Goal: Task Accomplishment & Management: Complete application form

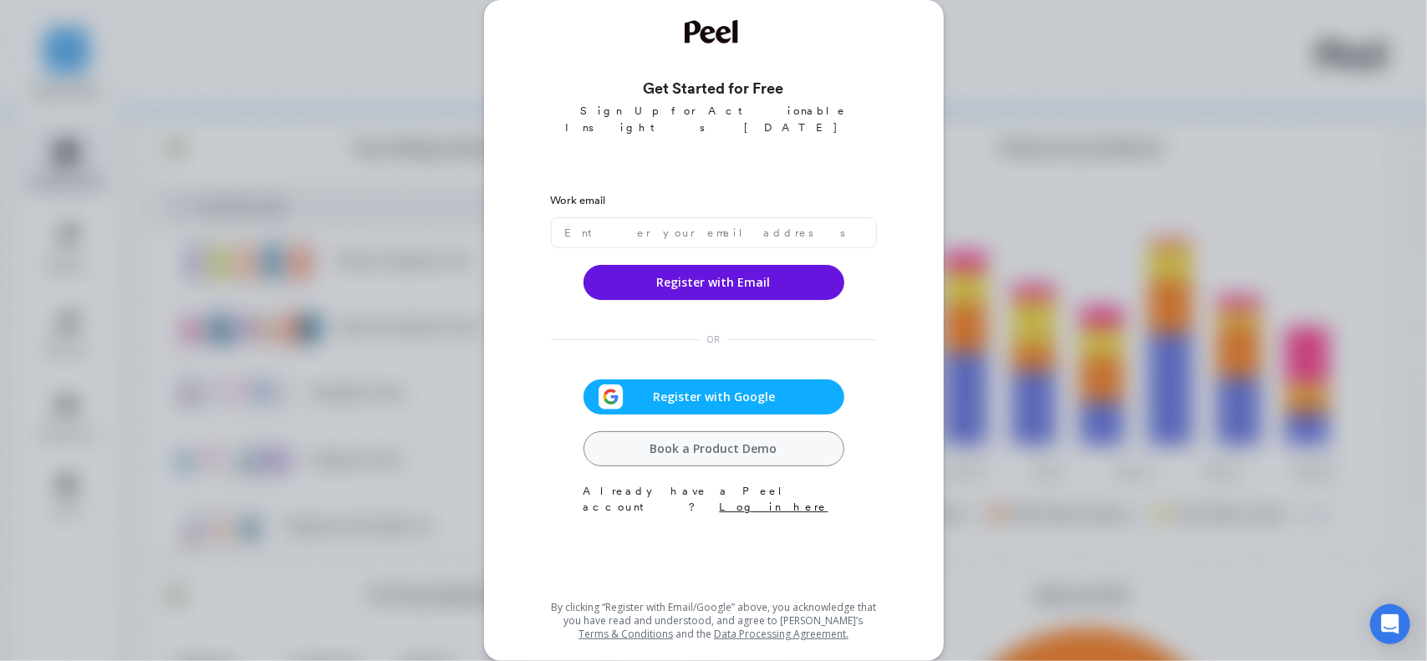
click at [711, 389] on span "Register with Google" at bounding box center [715, 397] width 182 height 17
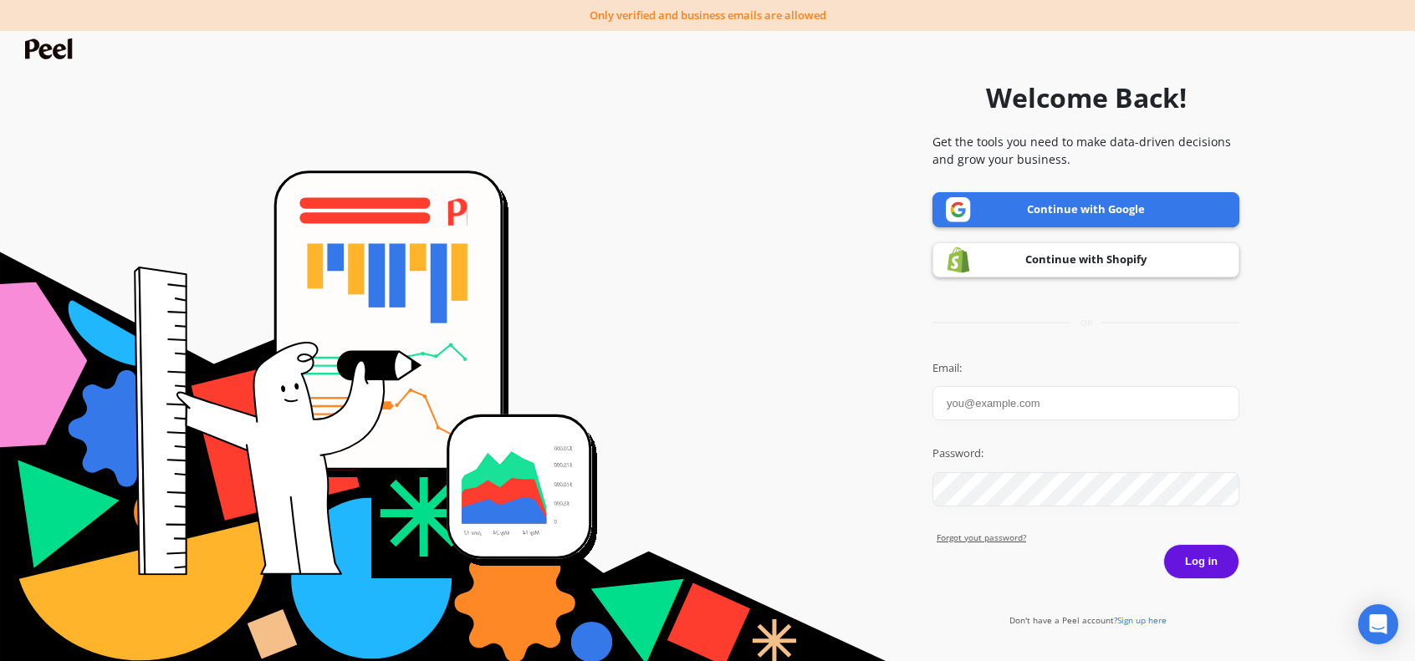
click at [1072, 211] on link "Continue with Google" at bounding box center [1085, 209] width 307 height 35
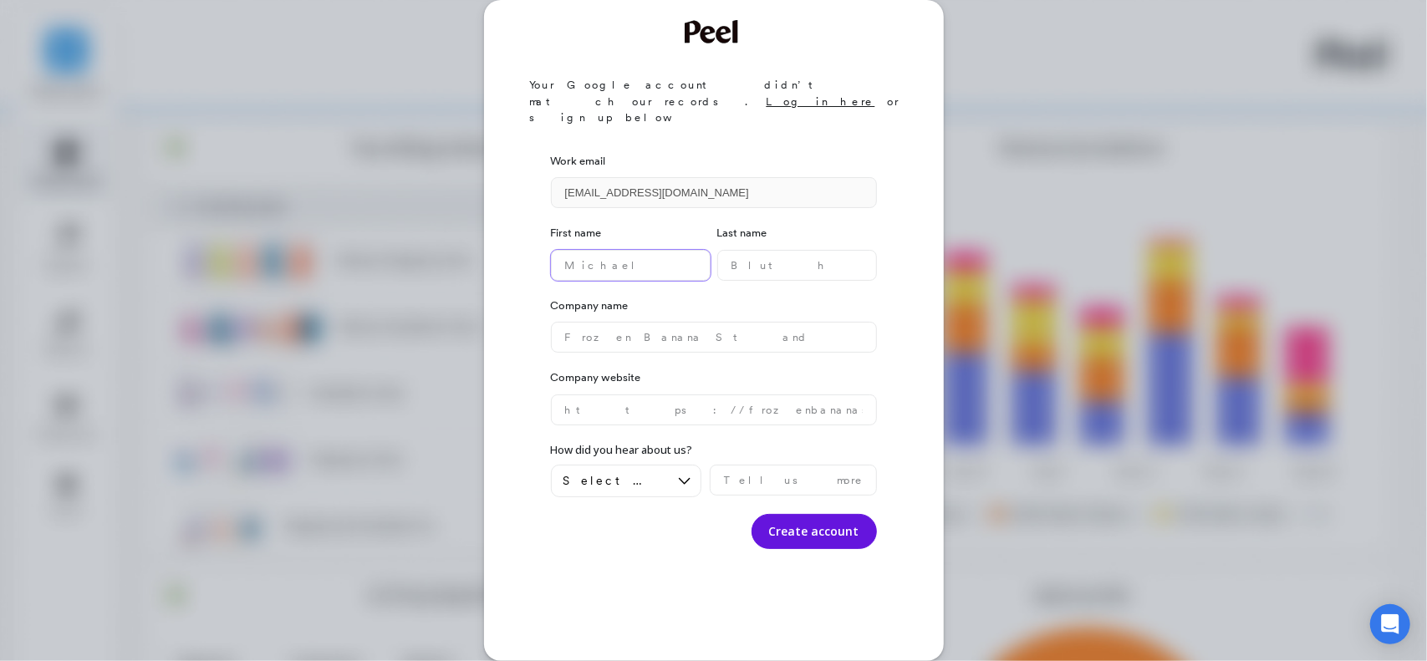
click at [625, 250] on name "text" at bounding box center [631, 265] width 160 height 31
type name "Mith"
type name "Singh"
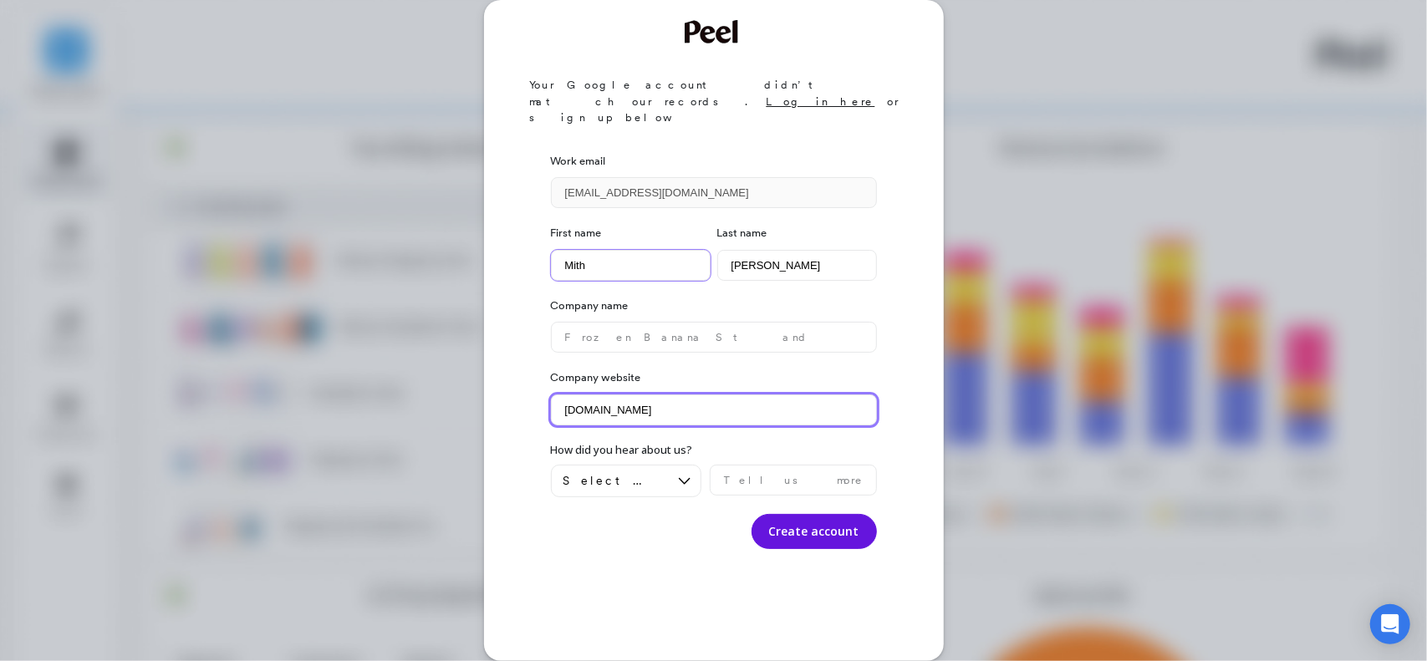
type website "sraanalytics.io"
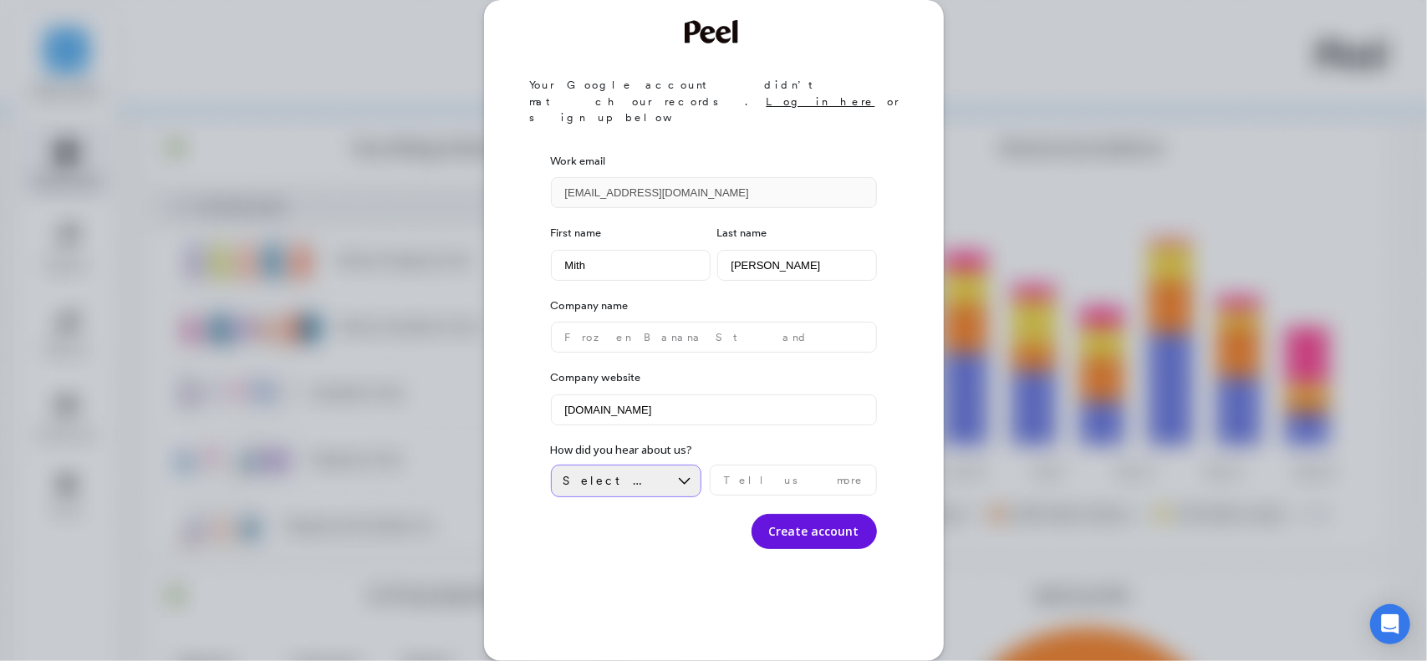
click at [661, 473] on div "Select an option" at bounding box center [615, 481] width 105 height 16
click at [818, 514] on button "Create account" at bounding box center [814, 531] width 125 height 35
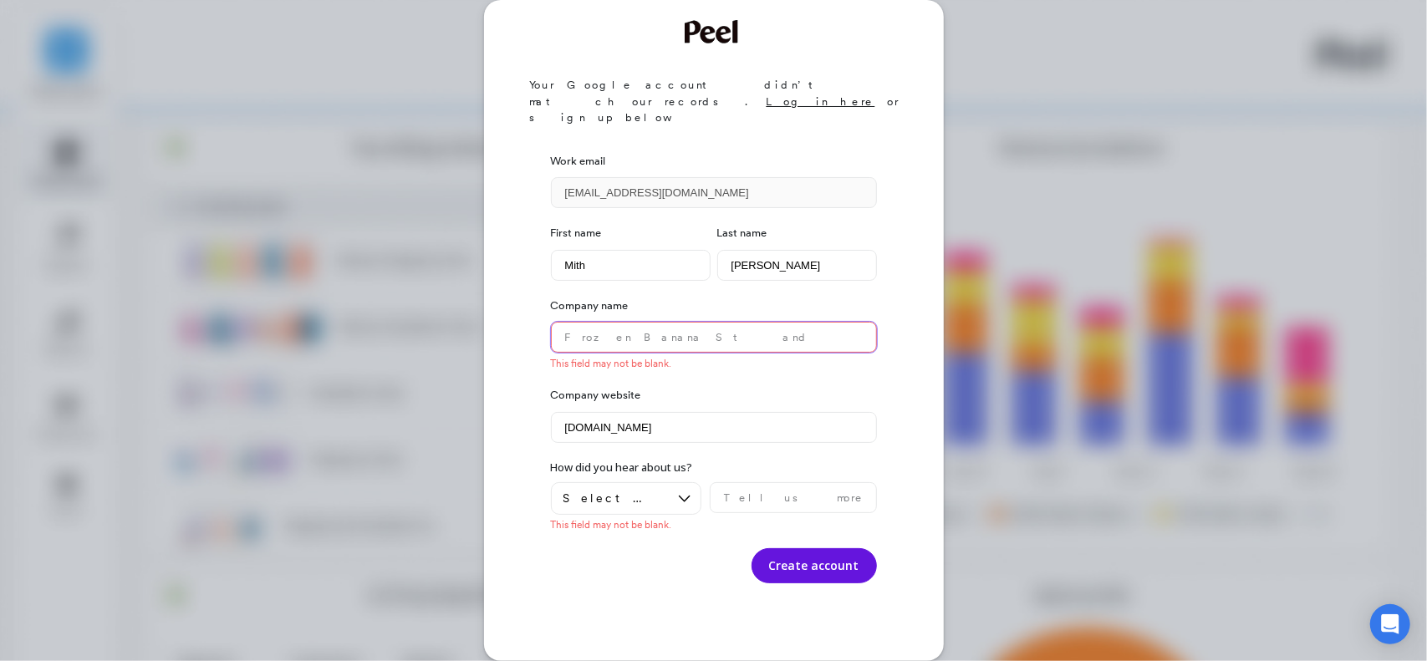
click at [721, 322] on name "text" at bounding box center [714, 337] width 326 height 31
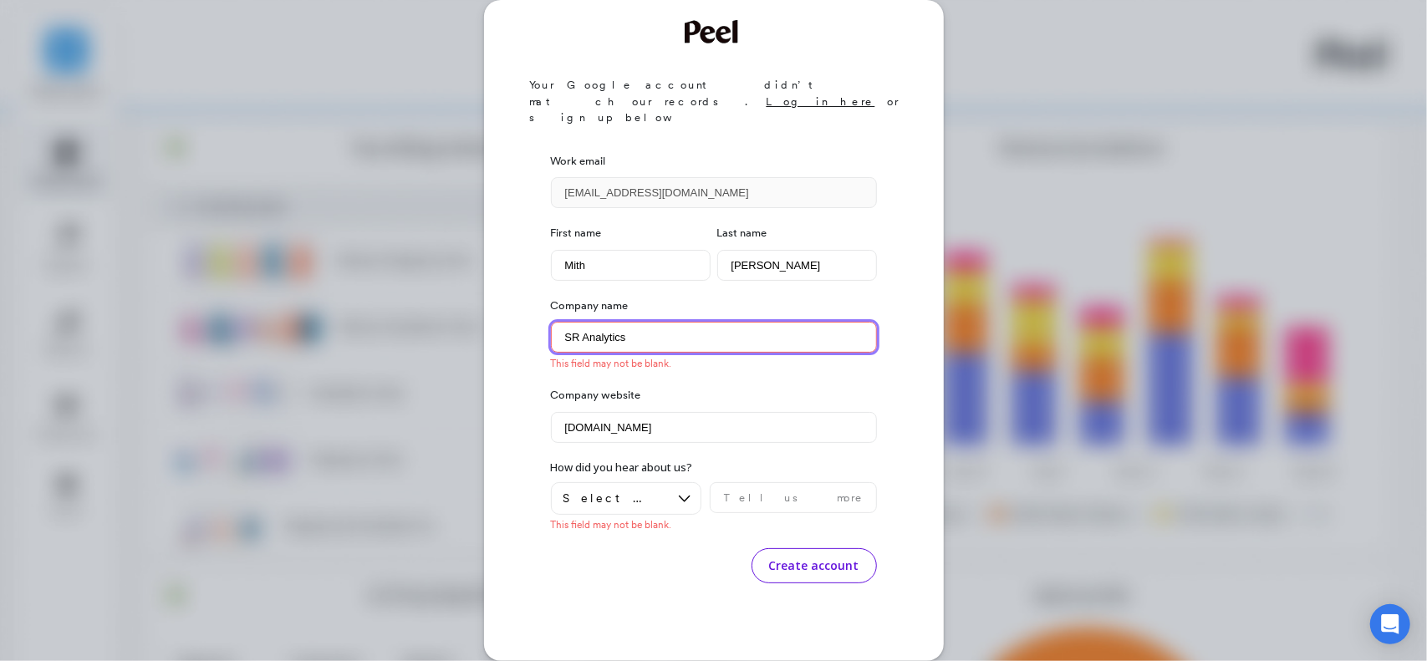
type name "SR Analytics"
click at [803, 548] on button "Create account" at bounding box center [814, 565] width 125 height 35
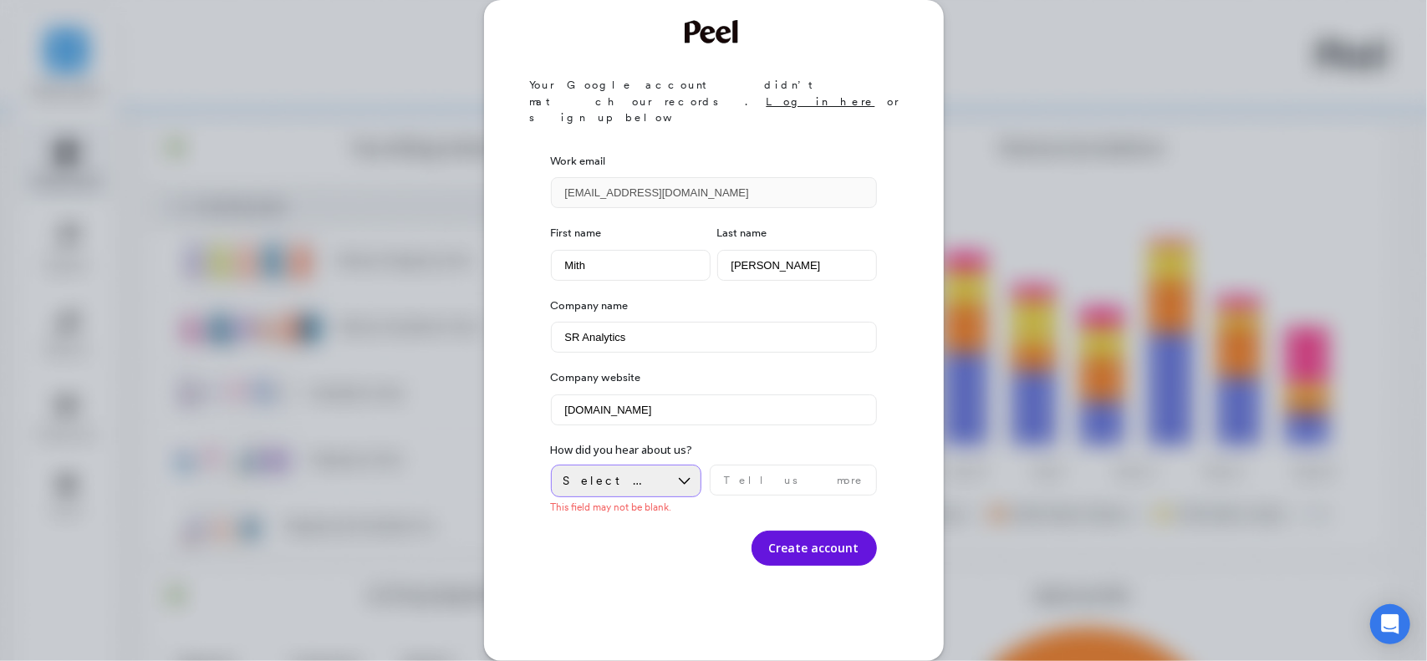
click at [642, 473] on span "Select an option" at bounding box center [614, 481] width 102 height 16
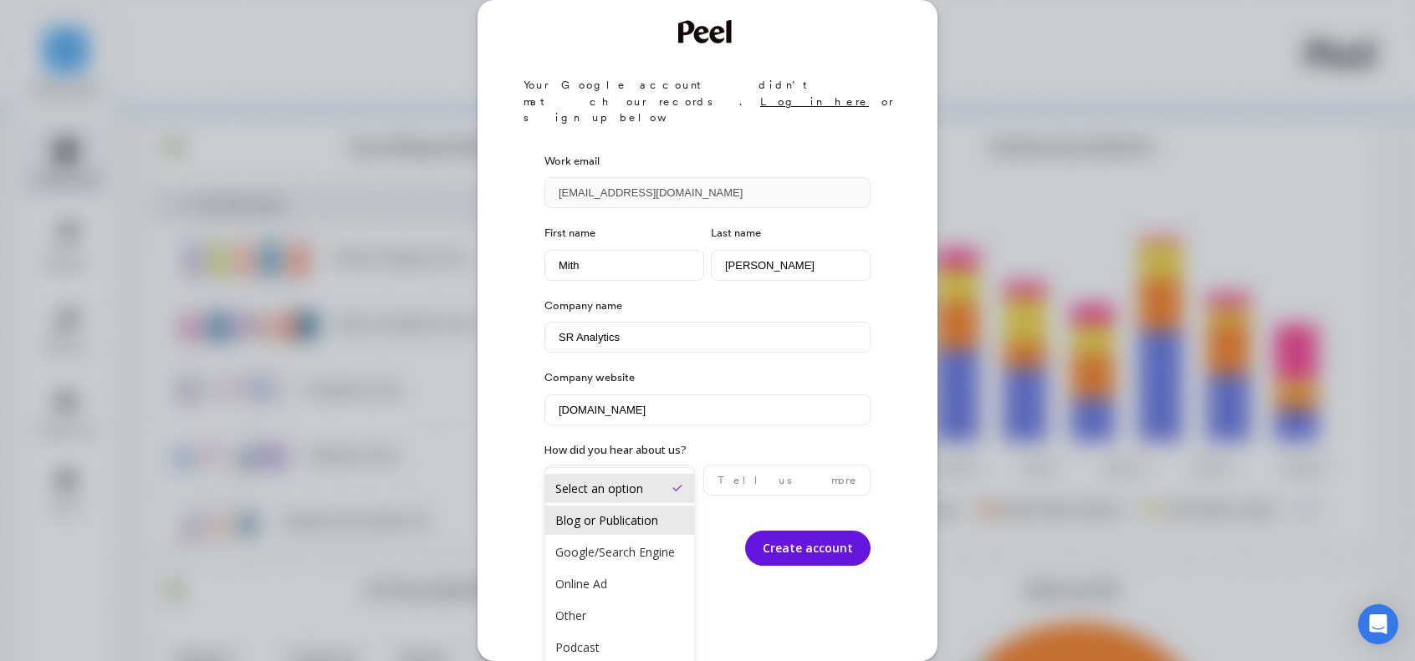
click at [607, 517] on div "Blog or Publication" at bounding box center [619, 520] width 129 height 16
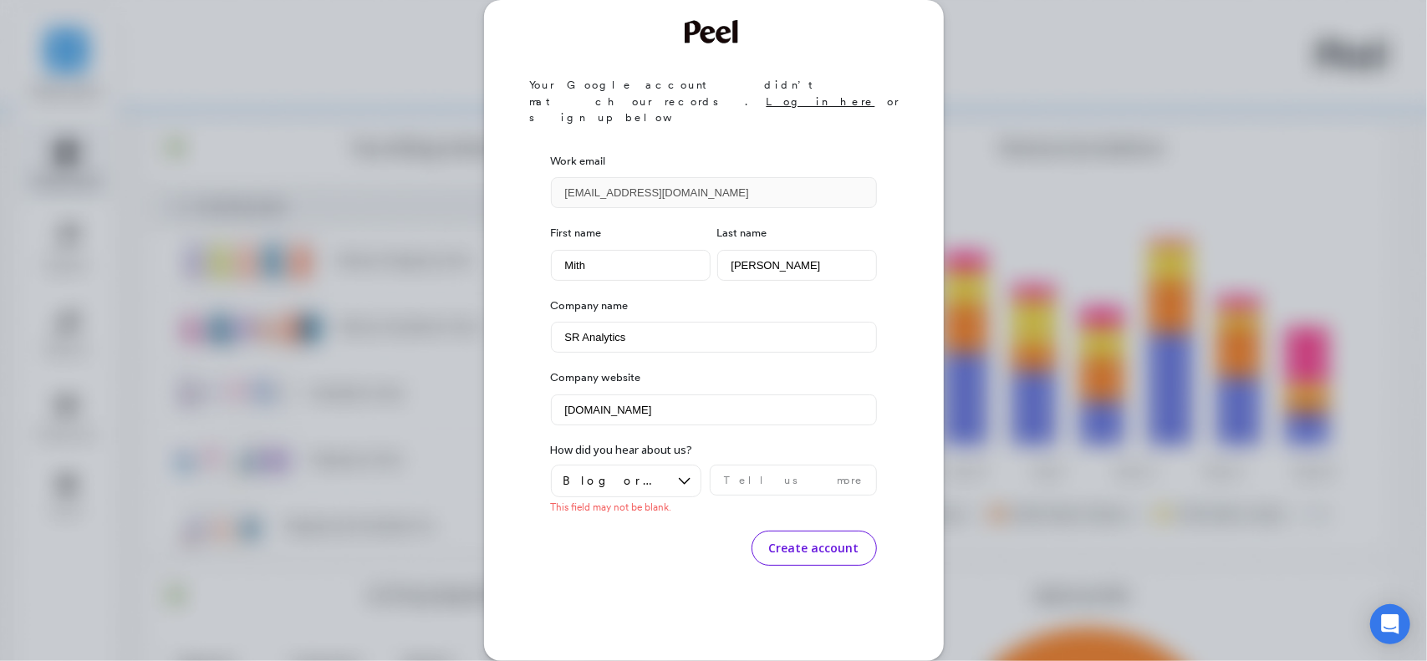
click at [842, 531] on button "Create account" at bounding box center [814, 548] width 125 height 35
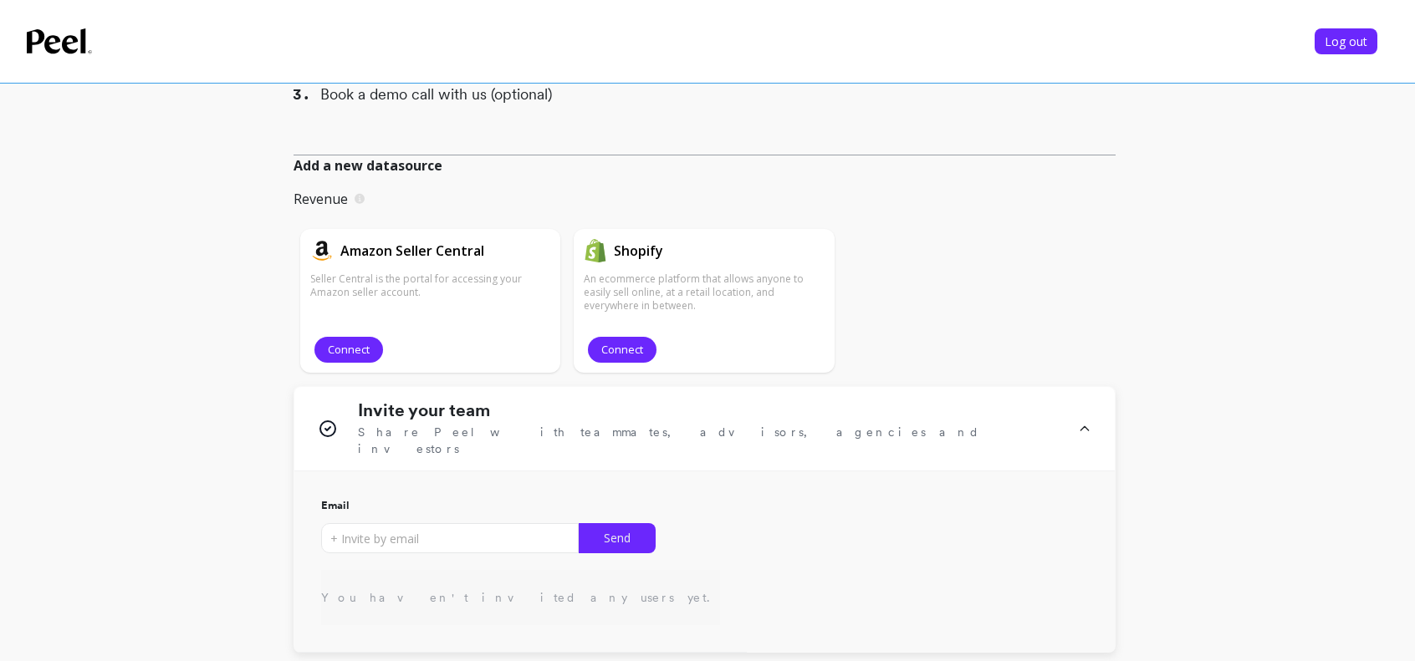
scroll to position [313, 0]
